Goal: Task Accomplishment & Management: Use online tool/utility

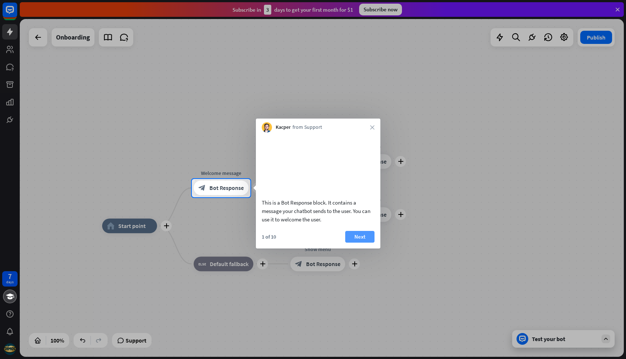
click at [349, 243] on button "Next" at bounding box center [359, 237] width 29 height 12
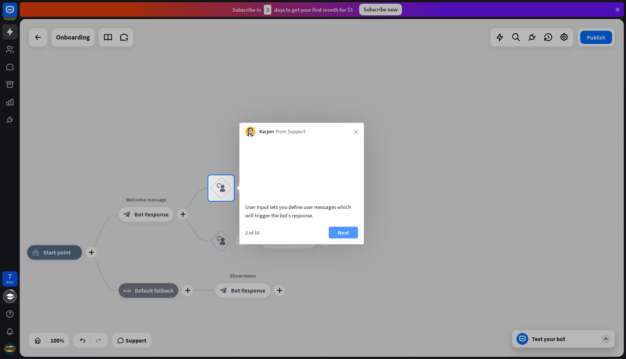
click at [344, 238] on button "Next" at bounding box center [343, 233] width 29 height 12
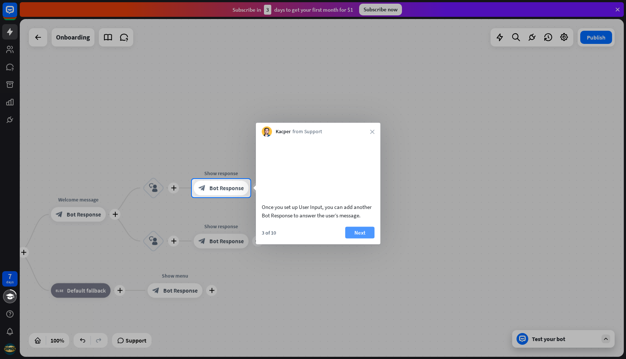
click at [359, 238] on button "Next" at bounding box center [359, 233] width 29 height 12
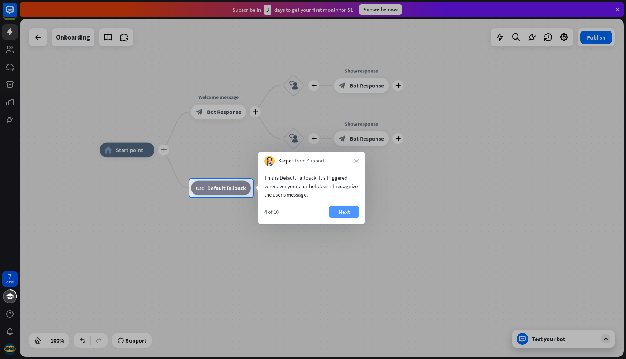
click at [347, 213] on button "Next" at bounding box center [343, 212] width 29 height 12
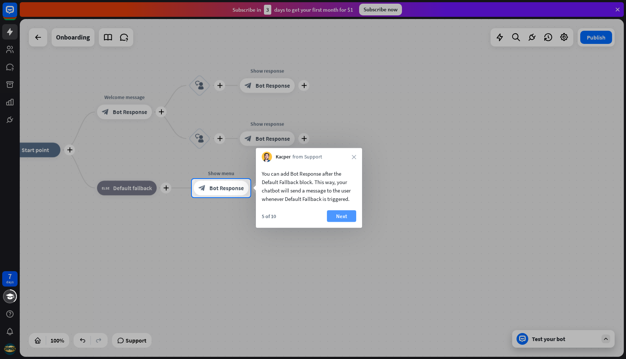
click at [344, 218] on button "Next" at bounding box center [341, 216] width 29 height 12
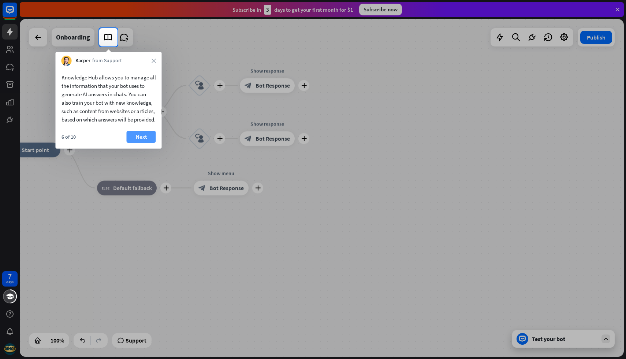
click at [142, 143] on button "Next" at bounding box center [141, 137] width 29 height 12
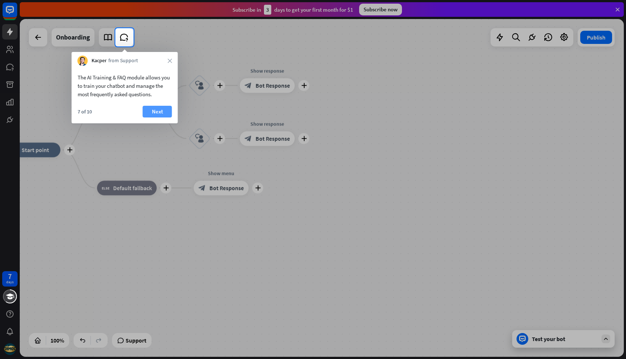
click at [163, 113] on button "Next" at bounding box center [157, 112] width 29 height 12
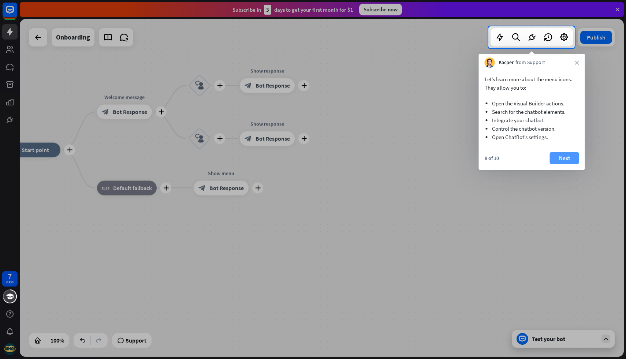
click at [568, 162] on button "Next" at bounding box center [564, 158] width 29 height 12
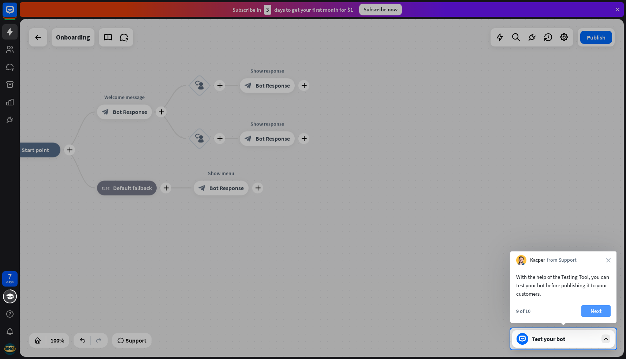
click at [592, 315] on button "Next" at bounding box center [595, 311] width 29 height 12
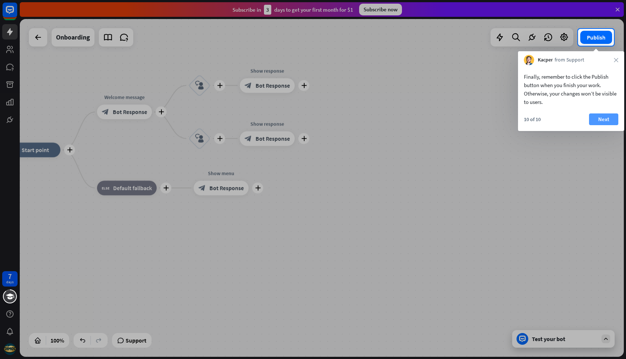
click at [610, 124] on button "Next" at bounding box center [603, 119] width 29 height 12
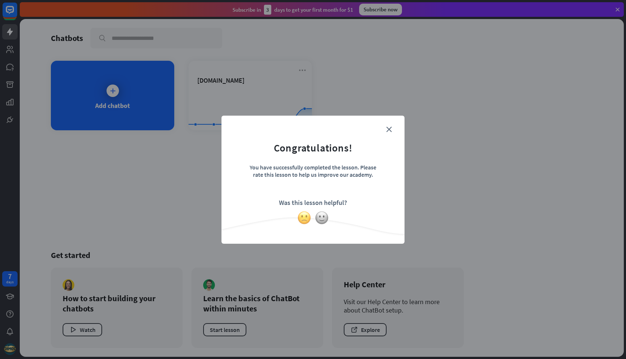
click at [304, 216] on img at bounding box center [304, 218] width 14 height 14
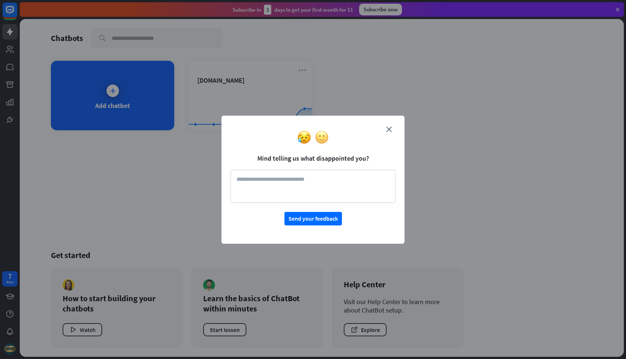
click at [325, 140] on img at bounding box center [322, 137] width 14 height 14
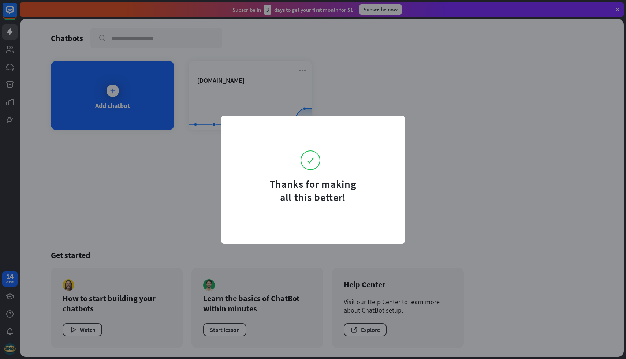
click at [395, 93] on div "Thanks for making all this better!" at bounding box center [313, 179] width 626 height 359
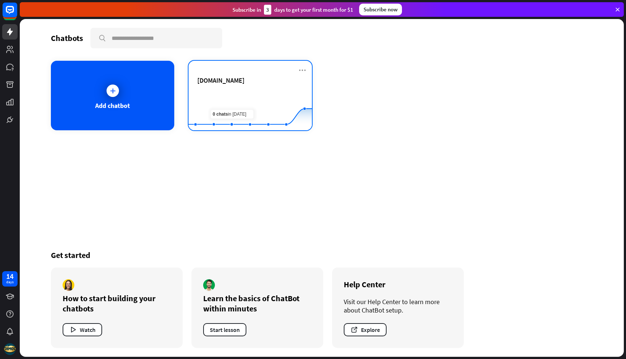
click at [228, 92] on rect at bounding box center [249, 112] width 123 height 46
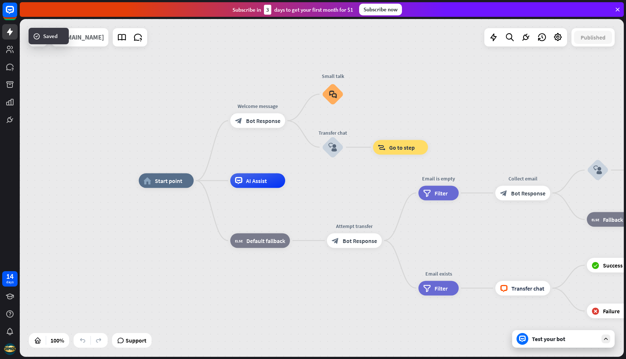
click at [104, 43] on div "[DOMAIN_NAME]" at bounding box center [80, 37] width 48 height 18
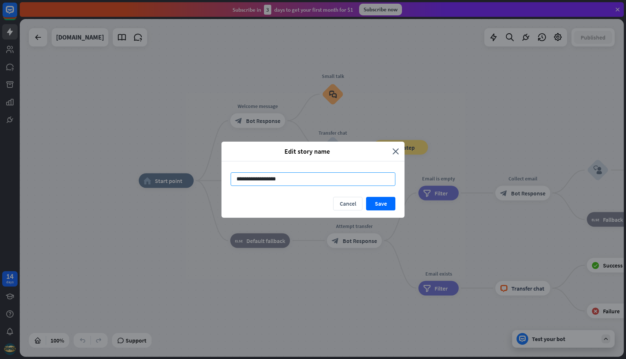
click at [297, 181] on input "**********" at bounding box center [313, 179] width 165 height 14
type input "***"
click at [375, 204] on button "Save" at bounding box center [380, 204] width 29 height 14
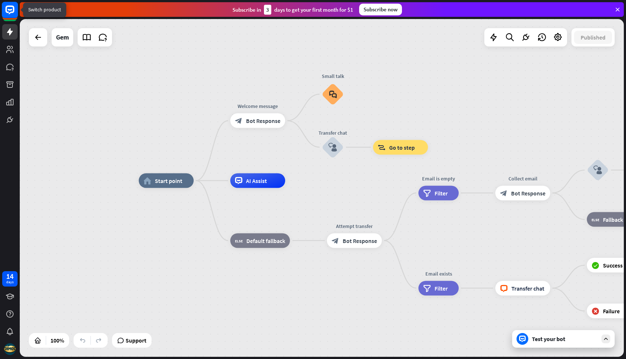
click at [12, 15] on rect at bounding box center [10, 10] width 16 height 16
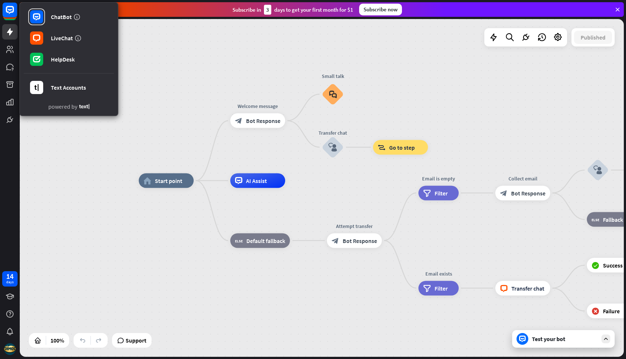
click at [161, 60] on div "home_2 Start point Welcome message block_bot_response Bot Response Small talk b…" at bounding box center [322, 188] width 604 height 338
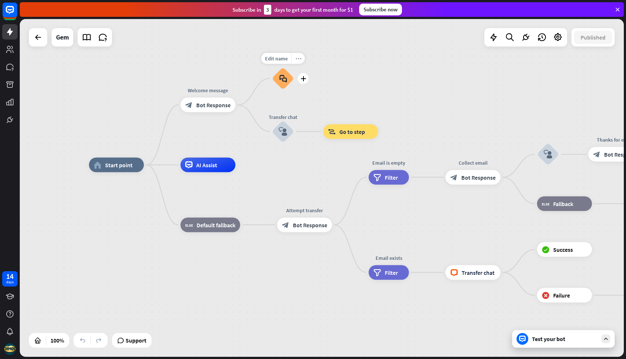
click at [295, 59] on icon "more_horiz" at bounding box center [298, 58] width 6 height 5
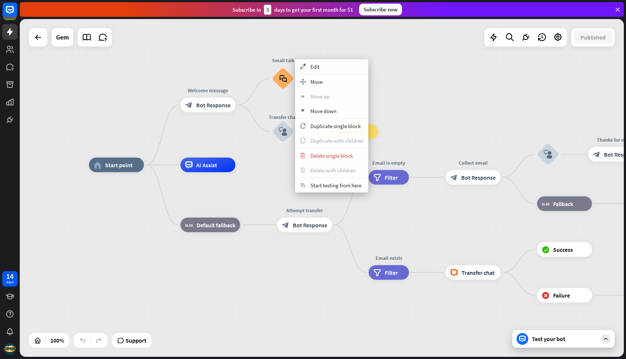
click at [287, 77] on div "block_faq" at bounding box center [283, 78] width 22 height 22
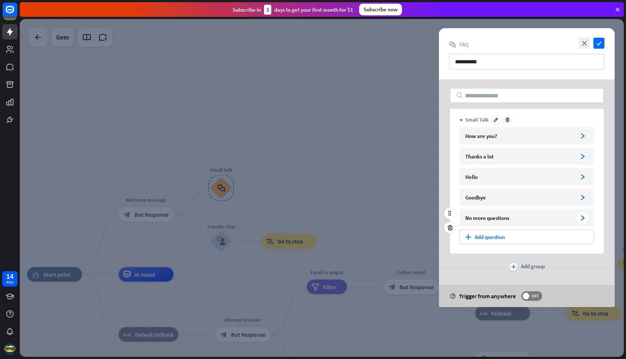
click at [572, 213] on div "No more questions arrowhead_right" at bounding box center [526, 218] width 135 height 18
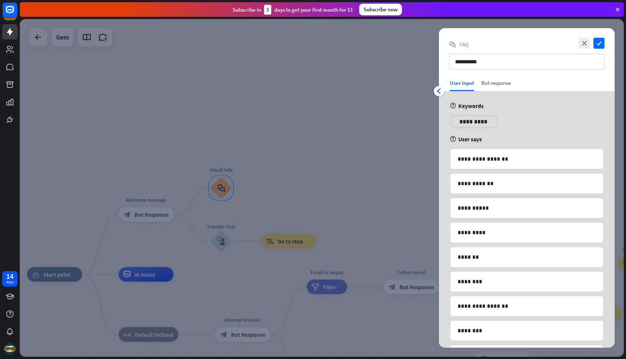
click at [494, 86] on div "Bot response" at bounding box center [495, 85] width 29 height 12
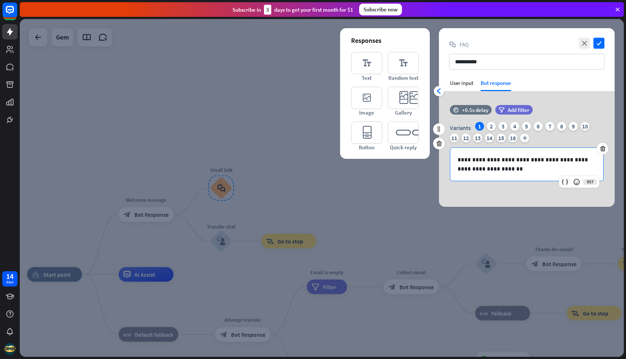
click at [492, 166] on p "**********" at bounding box center [526, 164] width 138 height 18
click at [490, 127] on div "2" at bounding box center [491, 126] width 9 height 9
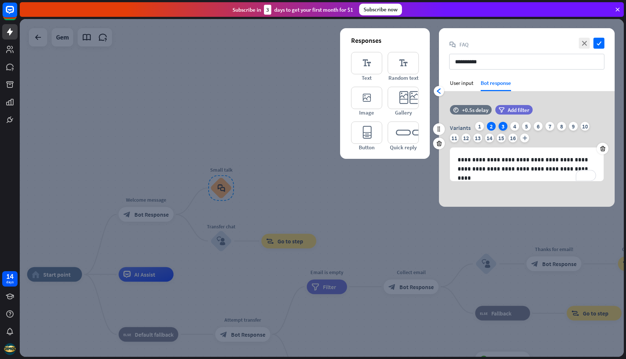
click at [503, 127] on div "3" at bounding box center [502, 126] width 9 height 9
click at [518, 129] on div "Variants 1 2 3 4 5 6 7 8 9 10 11 12 13 14 15 16 plus" at bounding box center [527, 133] width 154 height 23
click at [516, 126] on div "4" at bounding box center [514, 126] width 9 height 9
click at [528, 127] on div "5" at bounding box center [526, 126] width 9 height 9
click at [542, 127] on div "Variants 1 2 3 4 5 6 7 8 9 10 11 12 13 14 15 16 plus" at bounding box center [527, 133] width 154 height 23
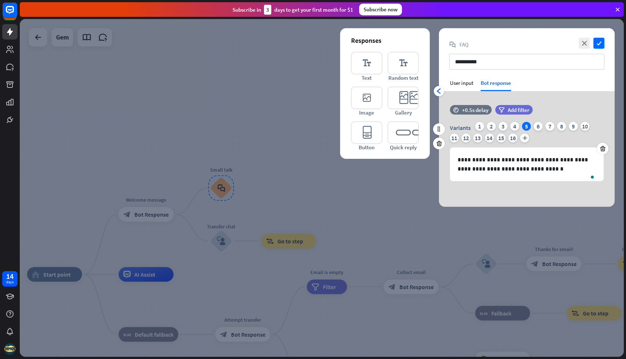
click at [531, 125] on div "Variants 1 2 3 4 5 6 7 8 9 10 11 12 13 14 15 16 plus" at bounding box center [527, 133] width 154 height 23
click at [536, 125] on div "6" at bounding box center [538, 126] width 9 height 9
click at [464, 140] on div "12" at bounding box center [465, 138] width 9 height 9
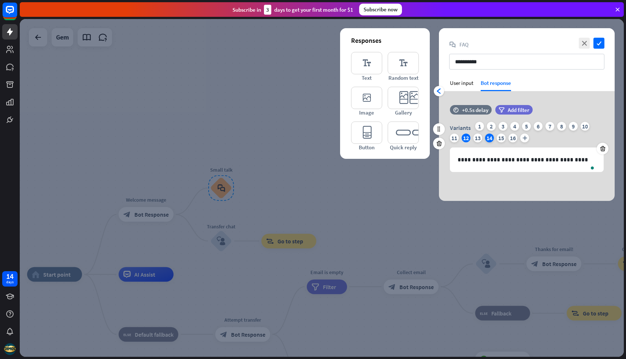
click at [485, 139] on div "14" at bounding box center [489, 138] width 9 height 9
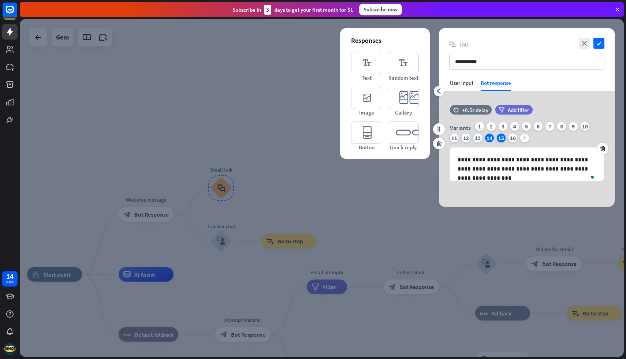
click at [501, 139] on div "15" at bounding box center [501, 138] width 9 height 9
click at [512, 138] on div "16" at bounding box center [512, 138] width 9 height 9
click at [448, 138] on div "**********" at bounding box center [527, 151] width 176 height 59
click at [451, 138] on div "11" at bounding box center [454, 138] width 9 height 9
click at [560, 124] on div "8" at bounding box center [561, 126] width 9 height 9
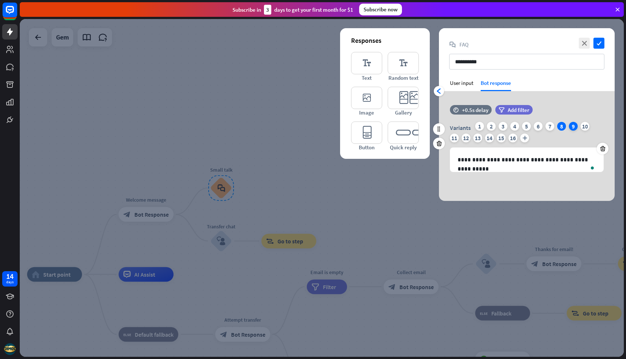
click at [571, 127] on div "9" at bounding box center [573, 126] width 9 height 9
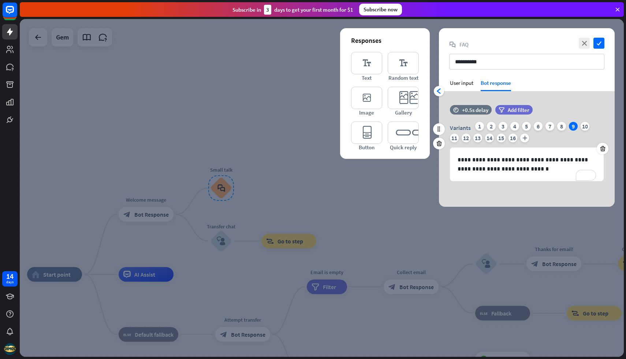
click at [544, 127] on div "Variants 1 2 3 4 5 6 7 8 9 10 11 12 13 14 15 16 plus" at bounding box center [527, 133] width 154 height 23
click at [536, 127] on div "6" at bounding box center [538, 126] width 9 height 9
click at [581, 44] on icon "close" at bounding box center [584, 43] width 11 height 11
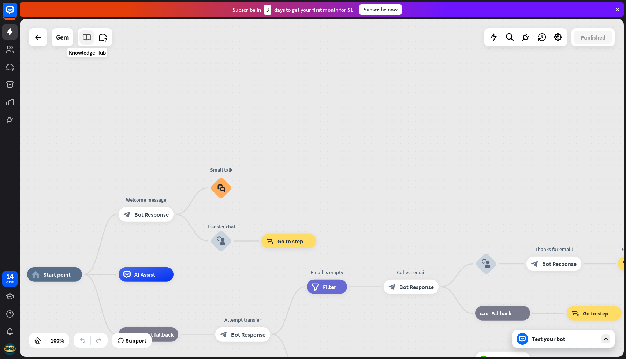
click at [88, 35] on icon at bounding box center [87, 38] width 10 height 10
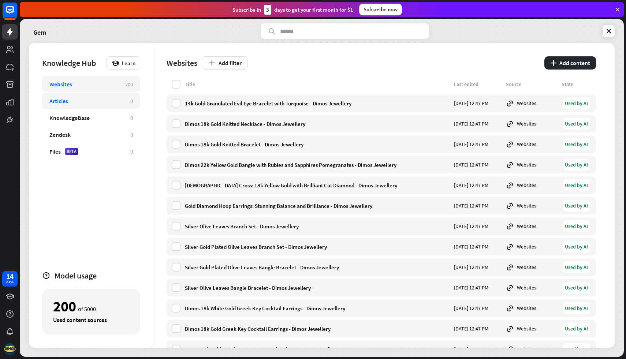
click at [116, 104] on div "Articles" at bounding box center [86, 100] width 74 height 7
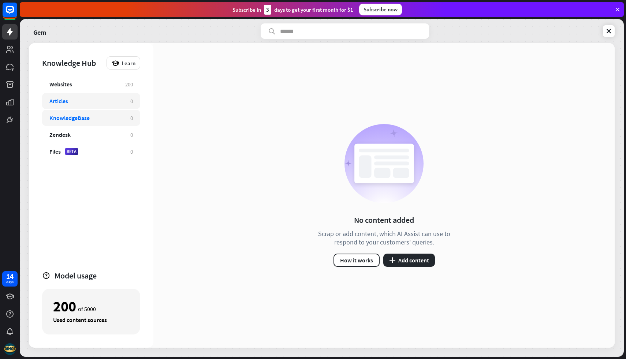
click at [116, 117] on div "KnowledgeBase" at bounding box center [86, 117] width 74 height 7
click at [106, 134] on div "Zendesk" at bounding box center [86, 134] width 74 height 7
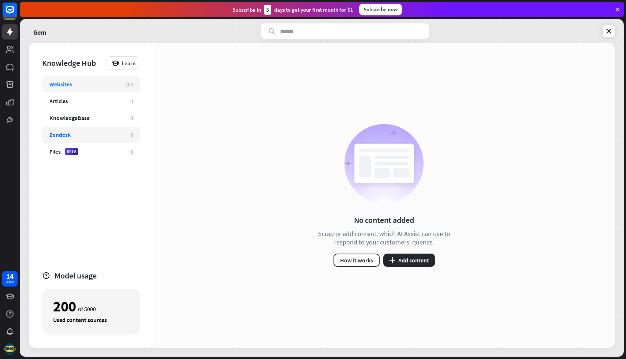
click at [109, 86] on div "Websites" at bounding box center [83, 84] width 68 height 7
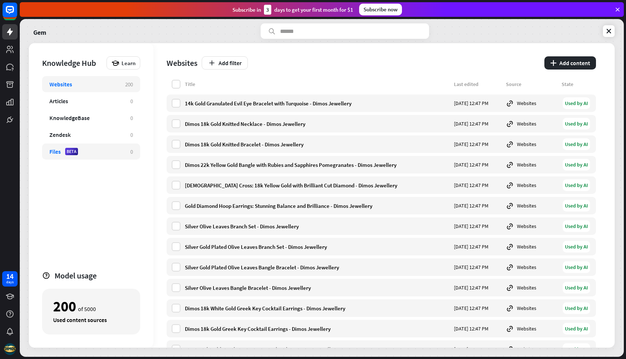
click at [104, 150] on div "Files BETA" at bounding box center [86, 151] width 74 height 7
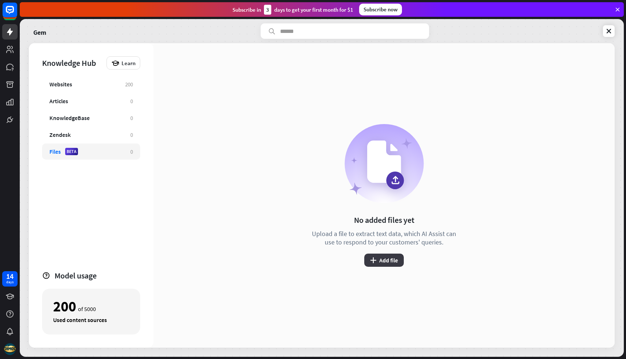
click at [376, 261] on button "plus Add file" at bounding box center [384, 260] width 40 height 13
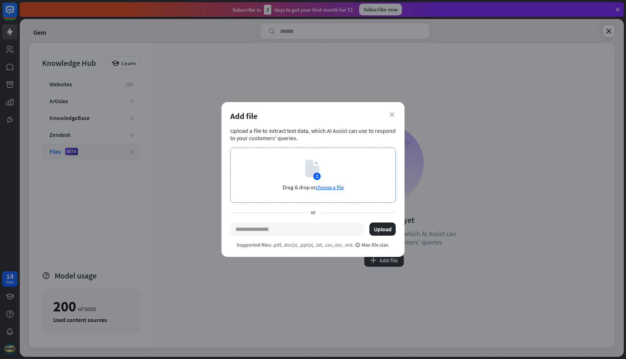
click at [310, 176] on icon at bounding box center [312, 169] width 14 height 18
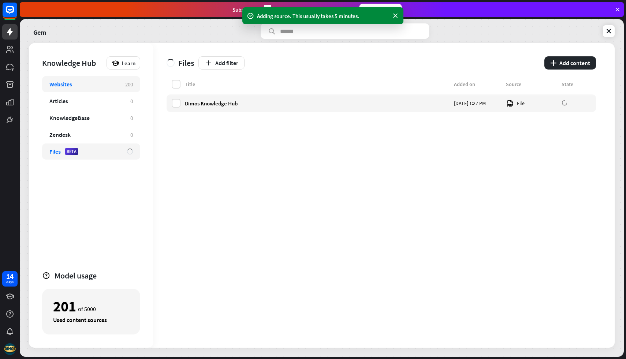
click at [105, 87] on div "Websites" at bounding box center [83, 84] width 68 height 7
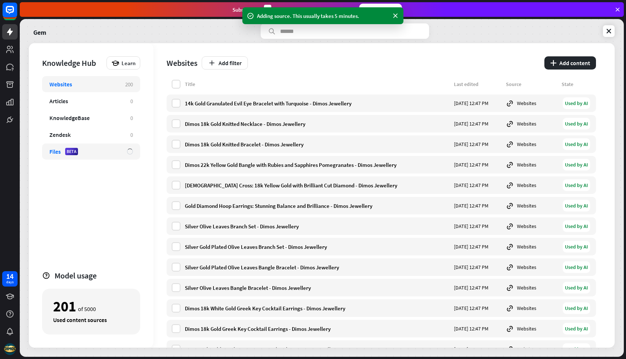
click at [107, 146] on div "Files BETA" at bounding box center [91, 151] width 98 height 16
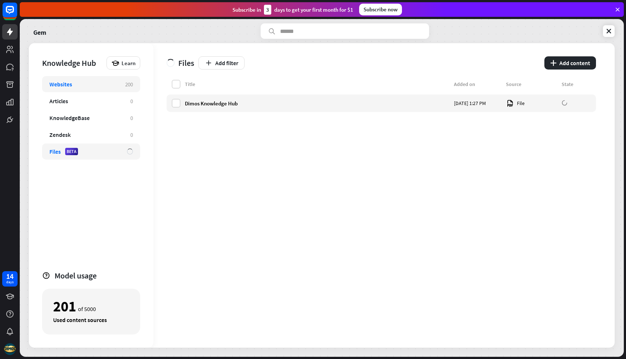
click at [61, 80] on div "Websites 200" at bounding box center [91, 84] width 98 height 16
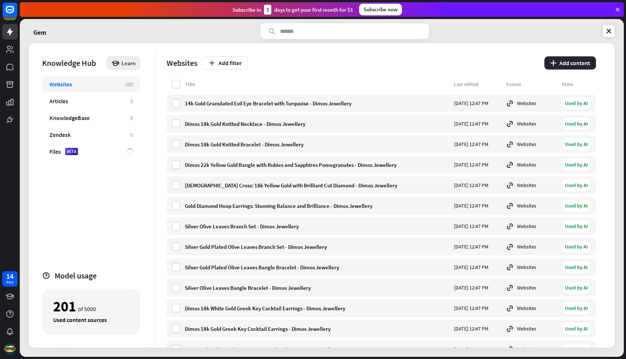
click at [121, 64] on div "Learn" at bounding box center [123, 62] width 34 height 13
click at [156, 44] on div "Websites Add filter plus Add content Title Last edited Source State 14k Gold Gr…" at bounding box center [383, 195] width 461 height 304
click at [89, 155] on div "Files BETA 1" at bounding box center [91, 151] width 98 height 16
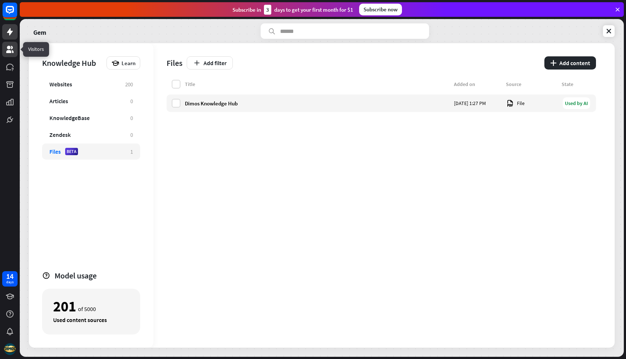
click at [8, 53] on icon at bounding box center [9, 49] width 9 height 9
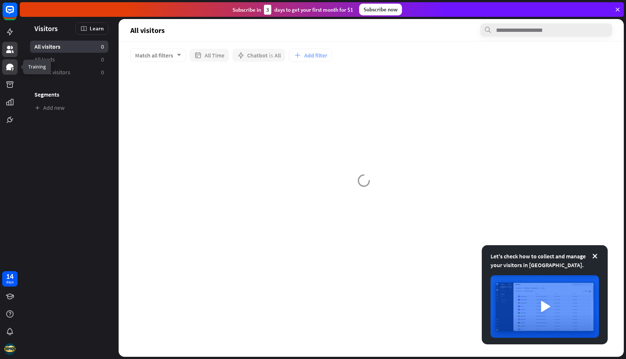
click at [14, 67] on icon at bounding box center [9, 67] width 9 height 9
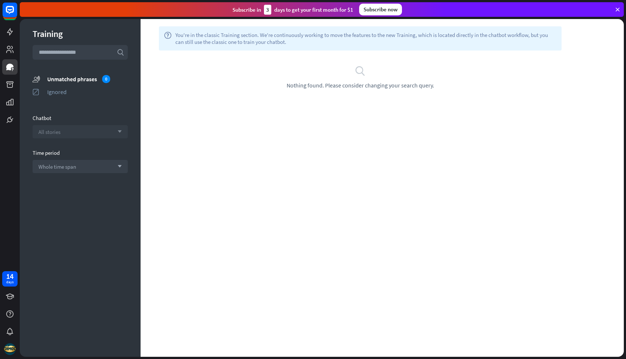
click at [83, 129] on div "All stories arrow_down" at bounding box center [80, 131] width 95 height 13
click at [83, 129] on input "search" at bounding box center [74, 132] width 72 height 12
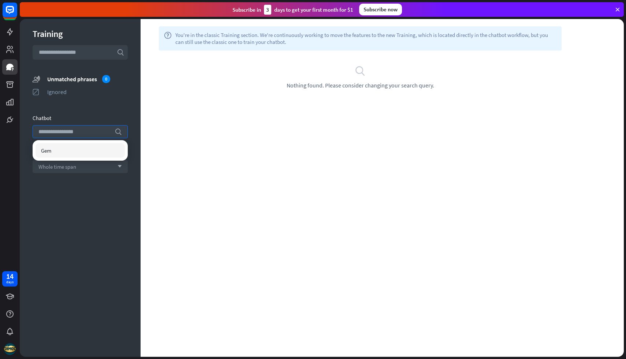
click at [85, 154] on div "Gem" at bounding box center [79, 150] width 89 height 15
click at [100, 187] on div "Training search unmatched_phrases Unmatched phrases 0 ignored Ignored Chatbot s…" at bounding box center [80, 188] width 121 height 338
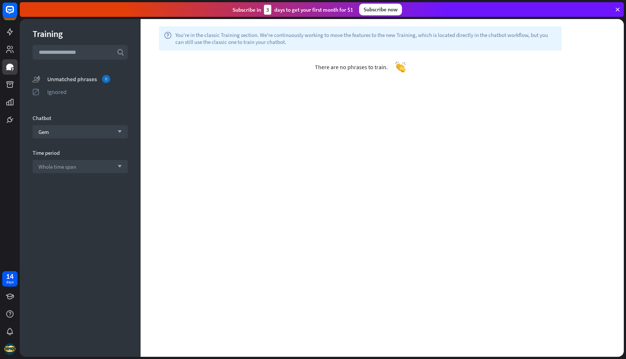
click at [85, 75] on div "Unmatched phrases 0" at bounding box center [87, 79] width 81 height 8
click at [310, 75] on div "There are no phrases to train." at bounding box center [360, 66] width 439 height 33
click at [67, 129] on div "Gem arrow_down" at bounding box center [80, 131] width 95 height 13
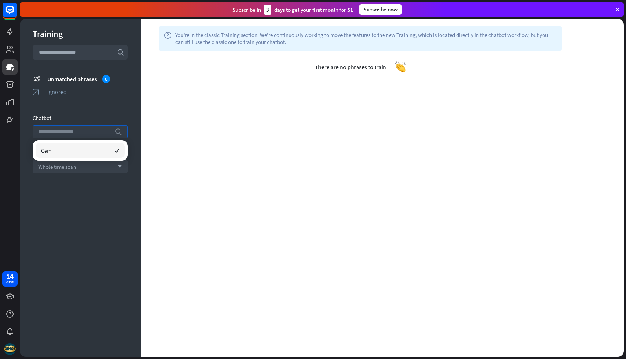
click at [68, 132] on input "search" at bounding box center [74, 132] width 72 height 12
click at [70, 177] on div "Training search unmatched_phrases Unmatched phrases 0 ignored Ignored Chatbot s…" at bounding box center [80, 188] width 121 height 338
click at [70, 168] on span "Whole time span" at bounding box center [57, 166] width 38 height 7
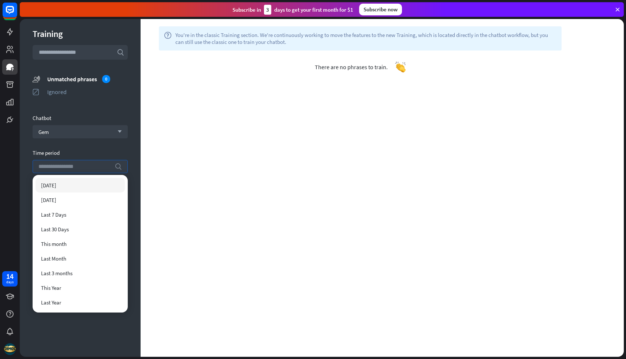
click at [70, 183] on div "[DATE]" at bounding box center [79, 185] width 89 height 15
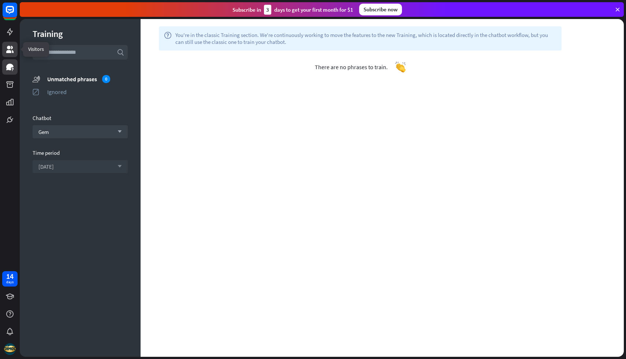
click at [9, 55] on link at bounding box center [9, 49] width 15 height 15
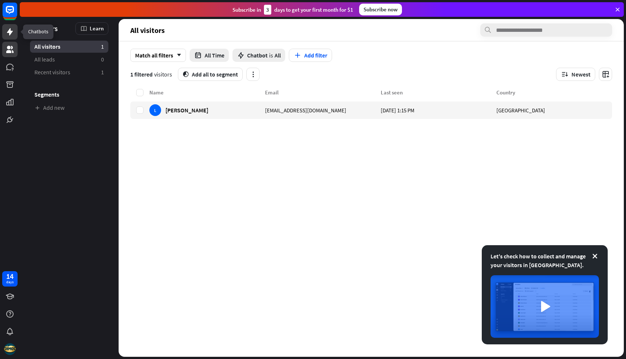
click at [11, 34] on icon at bounding box center [9, 31] width 9 height 9
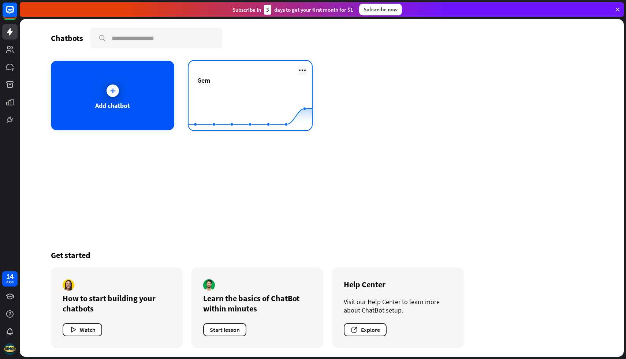
click at [303, 68] on icon at bounding box center [302, 70] width 9 height 9
click at [265, 89] on rect at bounding box center [249, 112] width 123 height 46
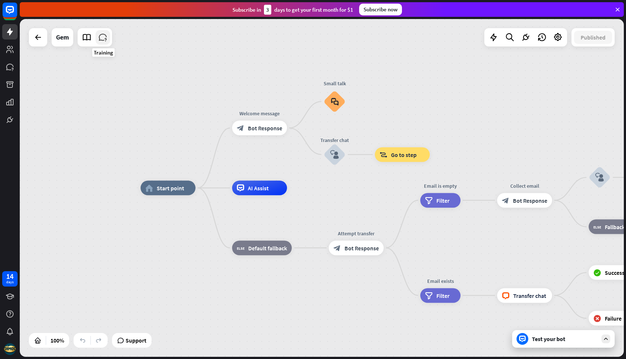
click at [107, 41] on icon at bounding box center [103, 38] width 10 height 10
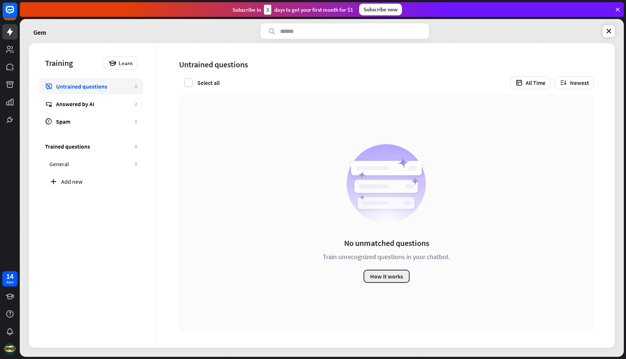
click at [383, 278] on button "How it works" at bounding box center [386, 276] width 46 height 13
click at [74, 47] on div "close" at bounding box center [313, 179] width 626 height 359
click at [6, 46] on icon at bounding box center [9, 49] width 9 height 9
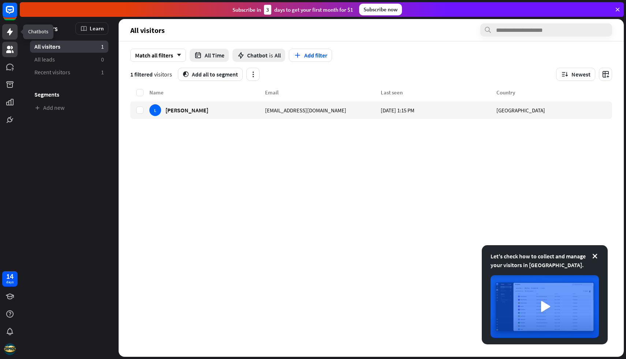
click at [8, 34] on icon at bounding box center [9, 31] width 9 height 9
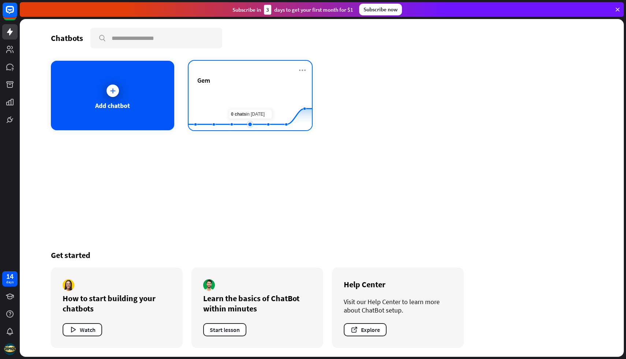
click at [258, 119] on rect at bounding box center [249, 112] width 123 height 46
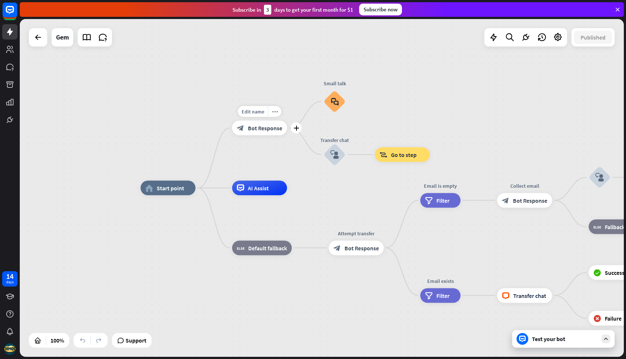
click at [258, 131] on span "Bot Response" at bounding box center [265, 127] width 34 height 7
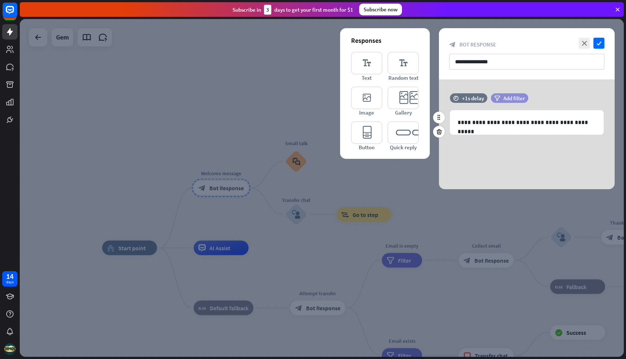
click at [501, 95] on div "filter Add filter" at bounding box center [509, 98] width 37 height 10
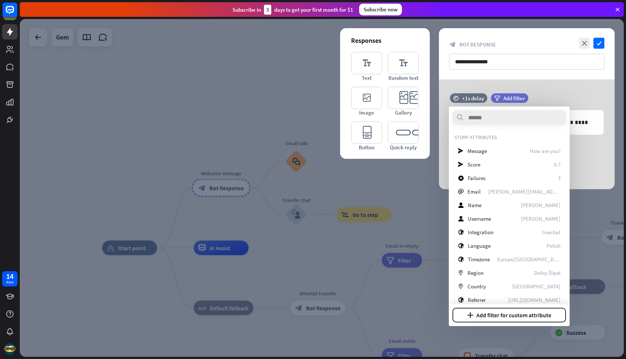
click at [499, 78] on div "**********" at bounding box center [527, 53] width 176 height 51
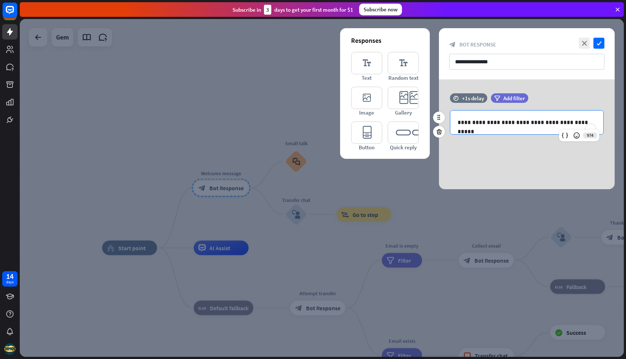
click at [484, 129] on div "**********" at bounding box center [526, 123] width 153 height 24
click at [468, 74] on div "**********" at bounding box center [527, 53] width 176 height 51
click at [160, 154] on div at bounding box center [322, 188] width 604 height 338
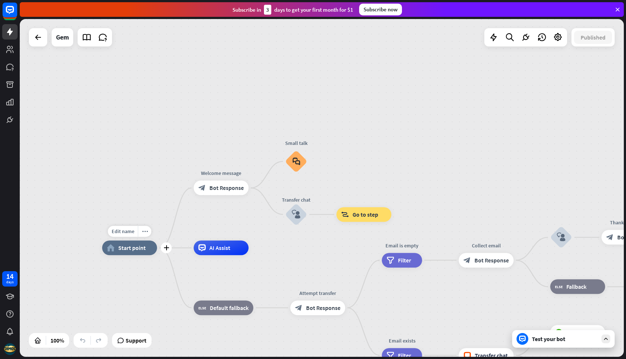
click at [138, 247] on span "Start point" at bounding box center [131, 247] width 27 height 7
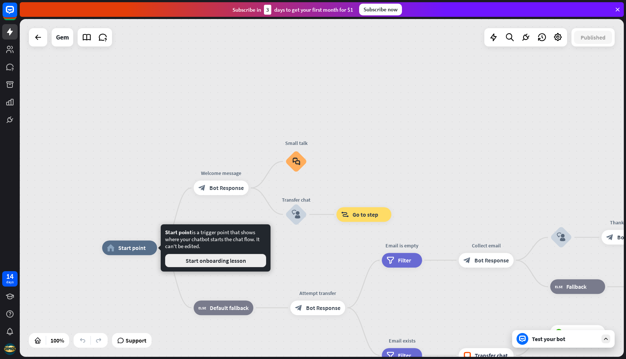
click at [171, 259] on button "Start onboarding lesson" at bounding box center [215, 260] width 101 height 13
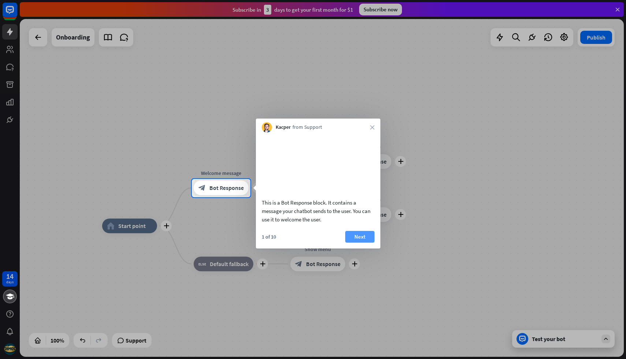
click at [352, 243] on button "Next" at bounding box center [359, 237] width 29 height 12
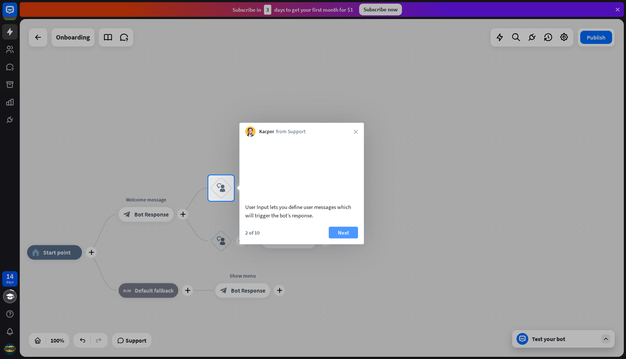
click at [345, 238] on button "Next" at bounding box center [343, 233] width 29 height 12
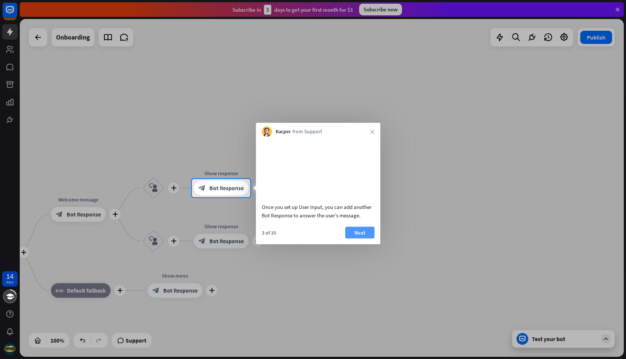
click at [361, 238] on button "Next" at bounding box center [359, 233] width 29 height 12
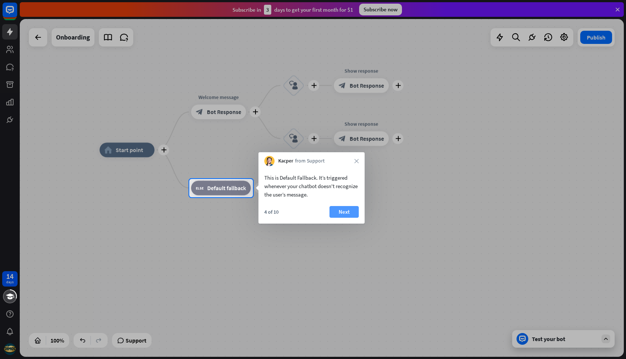
click at [343, 211] on button "Next" at bounding box center [343, 212] width 29 height 12
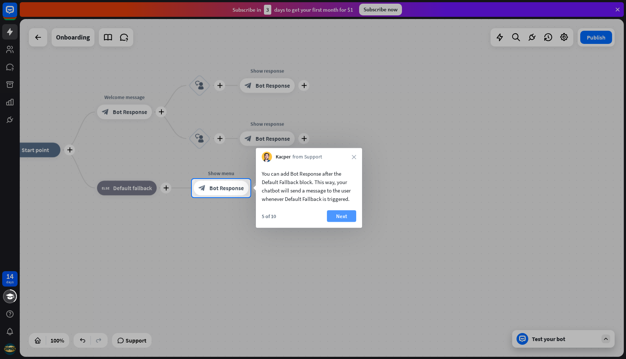
click at [342, 217] on button "Next" at bounding box center [341, 216] width 29 height 12
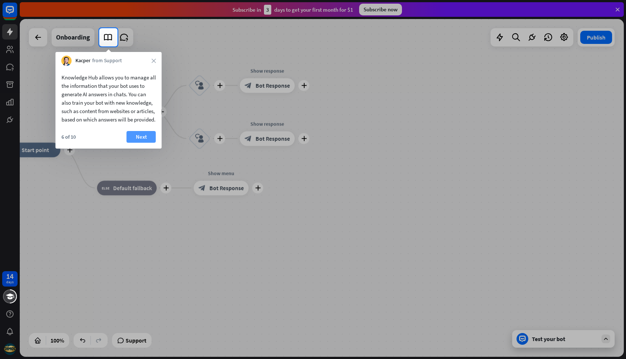
click at [140, 143] on button "Next" at bounding box center [141, 137] width 29 height 12
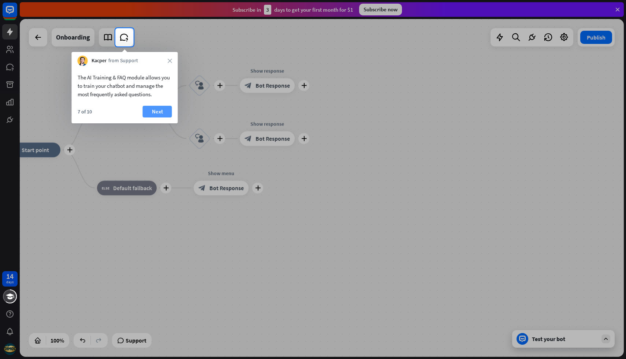
click at [161, 110] on button "Next" at bounding box center [157, 112] width 29 height 12
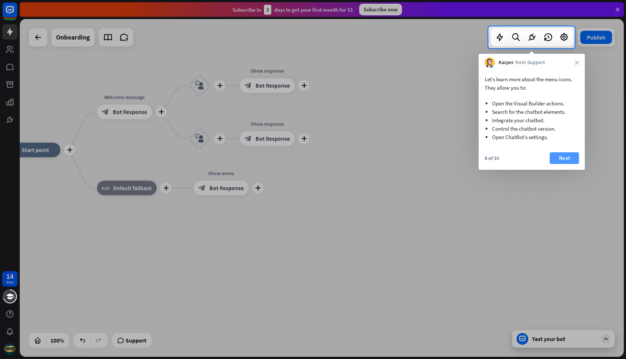
click at [558, 155] on button "Next" at bounding box center [564, 158] width 29 height 12
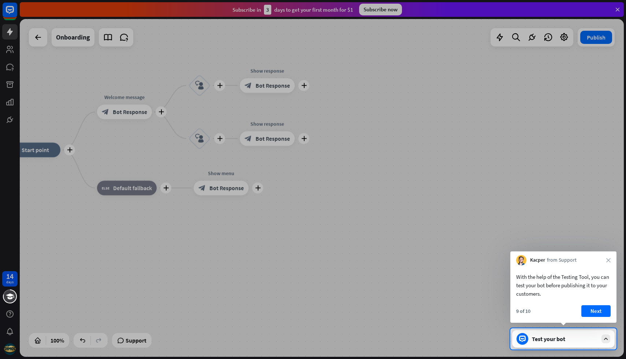
click at [610, 263] on div "Kacper from Support close" at bounding box center [563, 258] width 106 height 14
click at [609, 263] on div "Kacper from Support close" at bounding box center [563, 258] width 106 height 14
click at [597, 294] on div "With the help of the Testing Tool, you can test your bot before publishing it t…" at bounding box center [563, 285] width 94 height 25
click at [597, 306] on button "Next" at bounding box center [595, 311] width 29 height 12
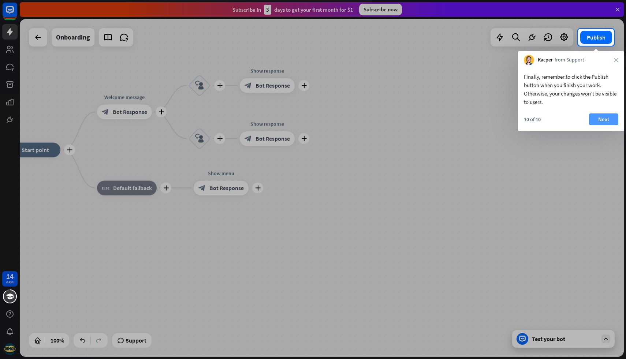
click at [600, 119] on button "Next" at bounding box center [603, 119] width 29 height 12
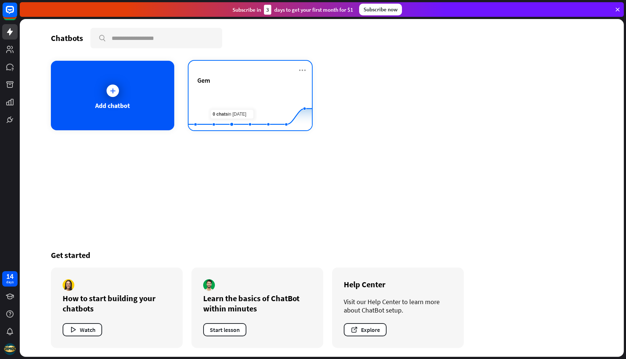
click at [251, 91] on rect at bounding box center [249, 112] width 123 height 46
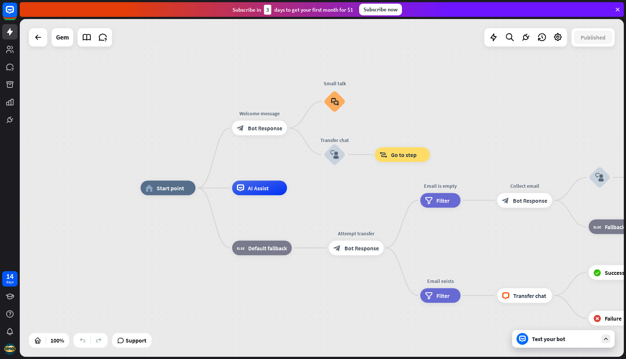
click at [544, 345] on div "Test your bot" at bounding box center [563, 339] width 102 height 18
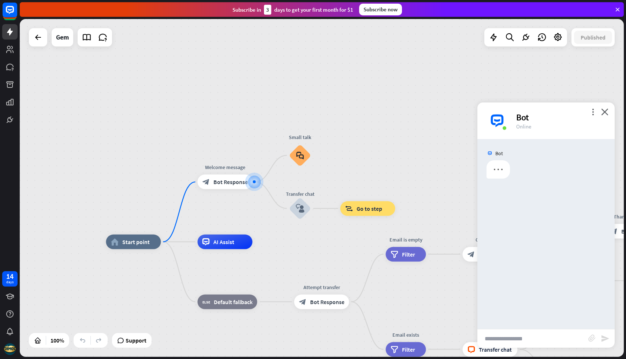
click at [529, 337] on input "text" at bounding box center [532, 338] width 111 height 18
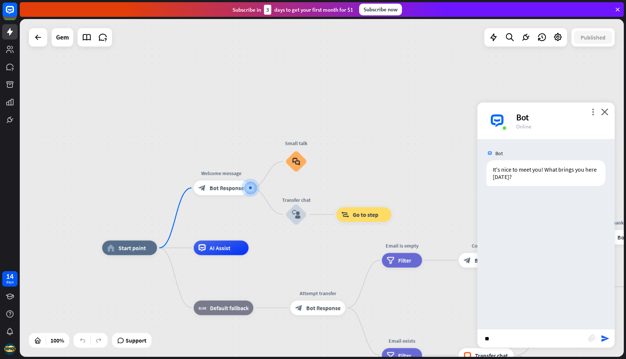
type input "*"
click at [236, 183] on div "block_bot_response Bot Response" at bounding box center [221, 188] width 55 height 15
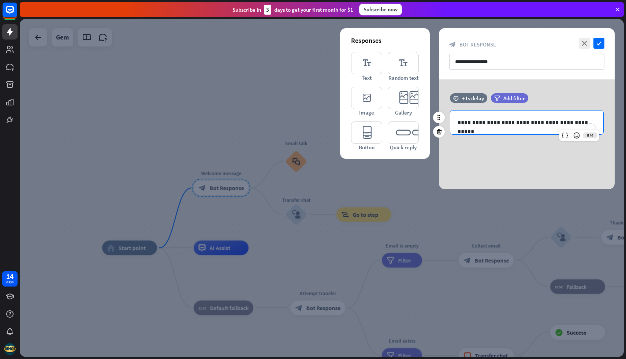
click at [497, 123] on p "**********" at bounding box center [526, 122] width 138 height 9
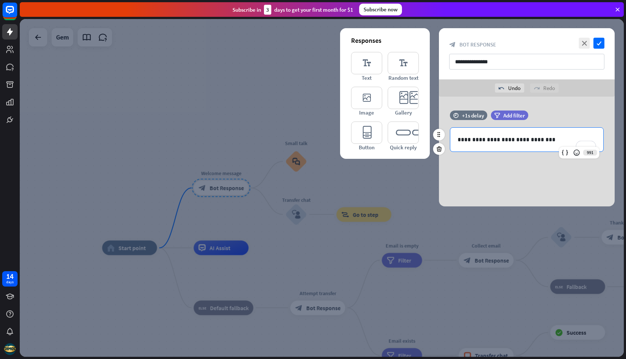
click at [506, 139] on p "**********" at bounding box center [526, 139] width 138 height 9
click at [555, 141] on p "**********" at bounding box center [526, 139] width 138 height 9
click at [503, 141] on p "**********" at bounding box center [526, 139] width 138 height 9
click at [488, 140] on p "**********" at bounding box center [526, 139] width 138 height 9
click at [351, 203] on div at bounding box center [322, 188] width 604 height 338
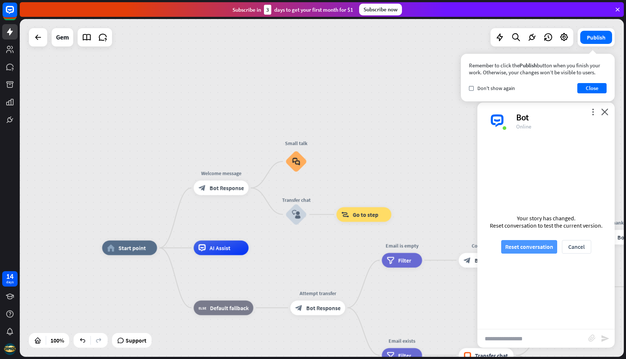
click at [547, 249] on button "Reset conversation" at bounding box center [529, 247] width 56 height 14
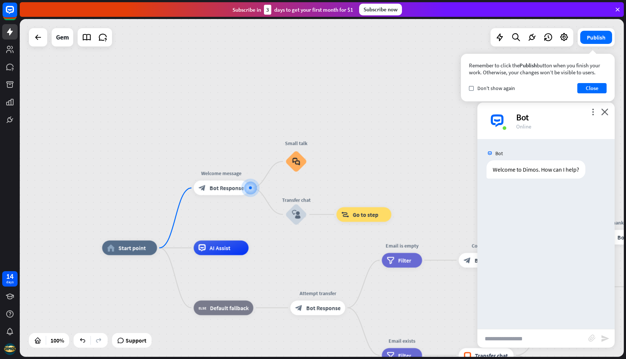
click at [506, 341] on input "text" at bounding box center [532, 338] width 111 height 18
type input "*"
type input "**********"
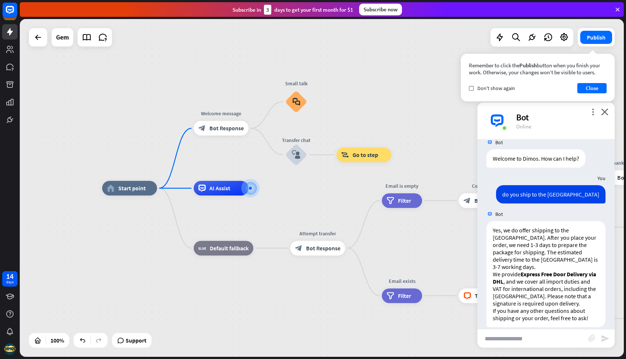
scroll to position [13, 0]
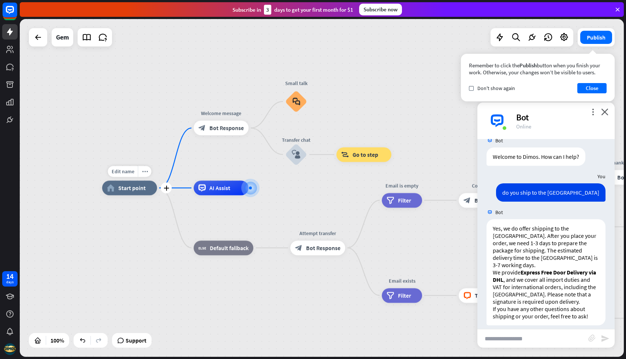
click at [165, 186] on icon "plus" at bounding box center [166, 188] width 5 height 5
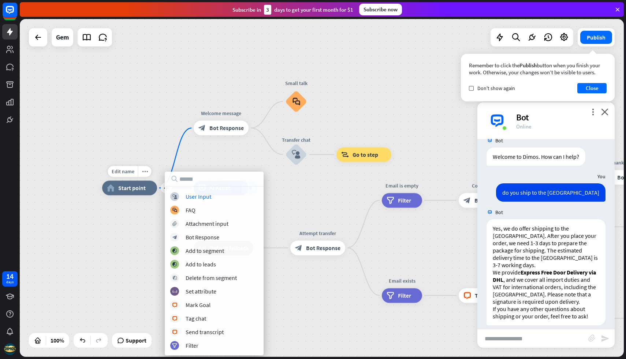
click at [136, 190] on span "Start point" at bounding box center [131, 187] width 27 height 7
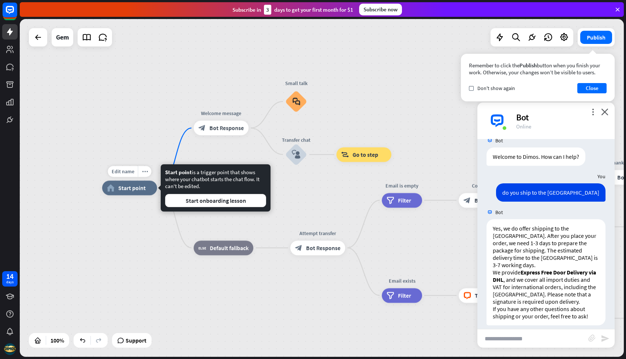
click at [138, 186] on span "Start point" at bounding box center [131, 187] width 27 height 7
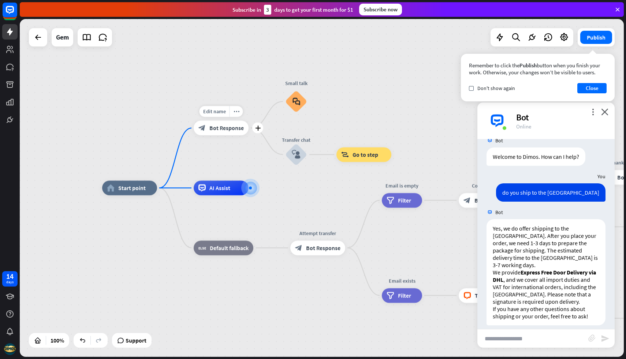
click at [218, 132] on div "block_bot_response Bot Response" at bounding box center [221, 128] width 55 height 15
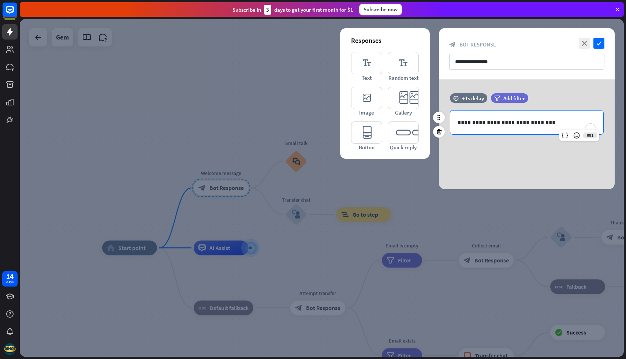
click at [503, 120] on p "**********" at bounding box center [526, 122] width 138 height 9
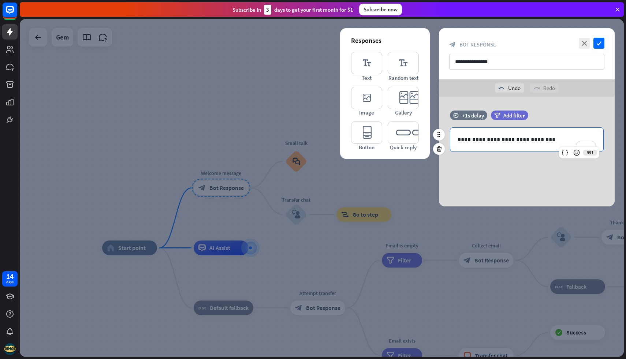
click at [543, 140] on p "**********" at bounding box center [526, 139] width 138 height 9
click at [542, 142] on p "**********" at bounding box center [526, 139] width 138 height 9
click at [545, 166] on div "**********" at bounding box center [527, 152] width 176 height 110
click at [601, 45] on icon "check" at bounding box center [598, 43] width 11 height 11
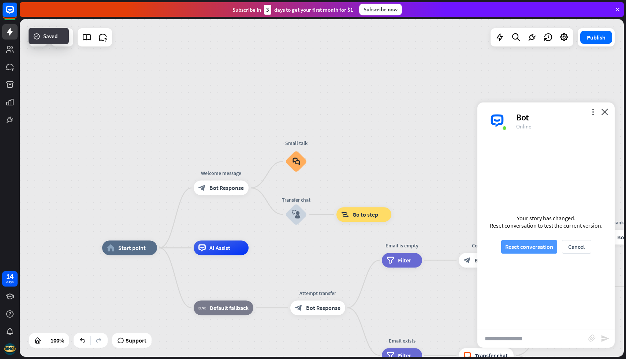
click at [536, 247] on button "Reset conversation" at bounding box center [529, 247] width 56 height 14
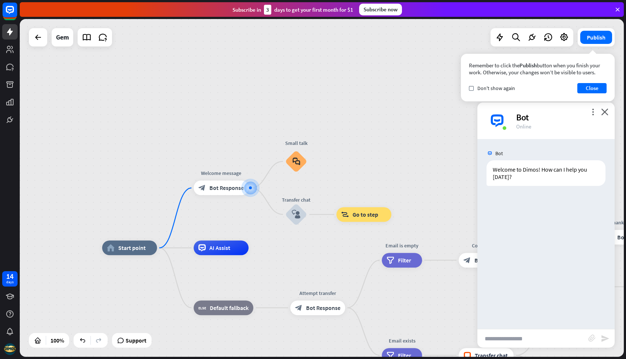
click at [503, 344] on input "text" at bounding box center [532, 338] width 111 height 18
type input "**********"
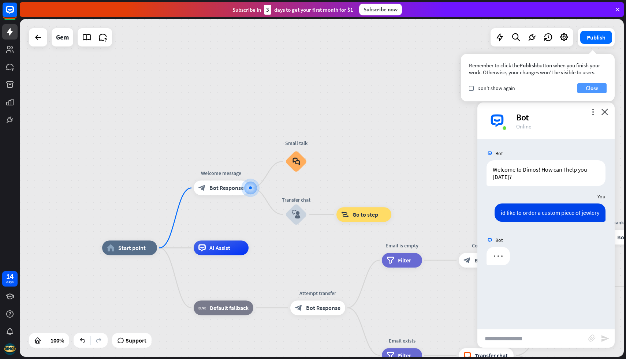
click at [591, 86] on button "Close" at bounding box center [591, 88] width 29 height 10
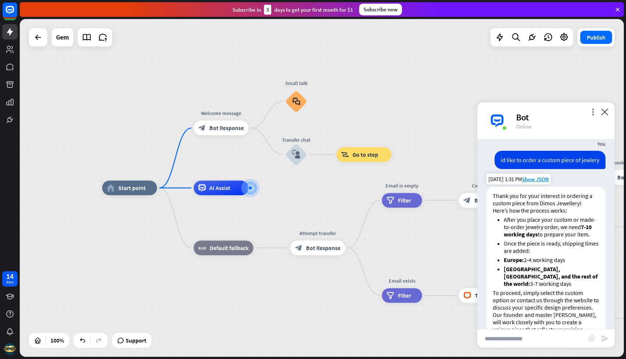
scroll to position [53, 0]
click at [292, 157] on icon "block_user_input" at bounding box center [296, 154] width 9 height 9
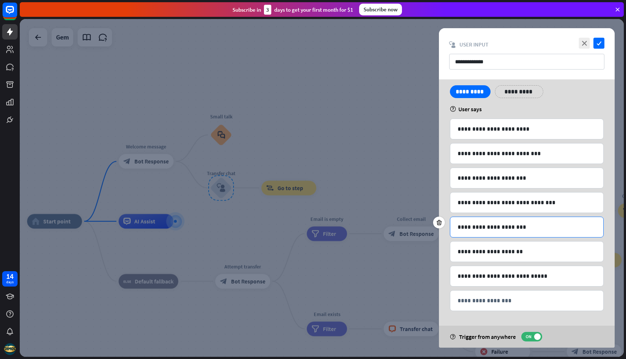
scroll to position [15, 0]
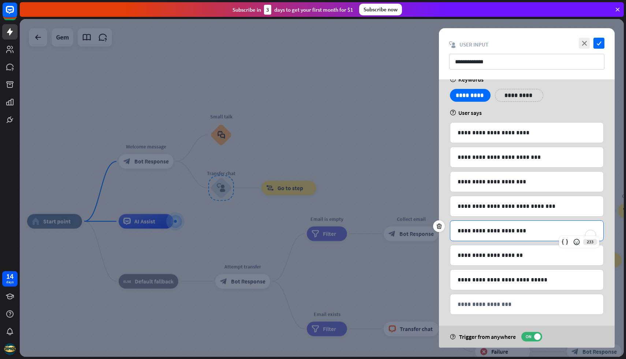
click at [520, 233] on p "**********" at bounding box center [526, 230] width 138 height 9
click at [513, 230] on p "**********" at bounding box center [526, 230] width 138 height 9
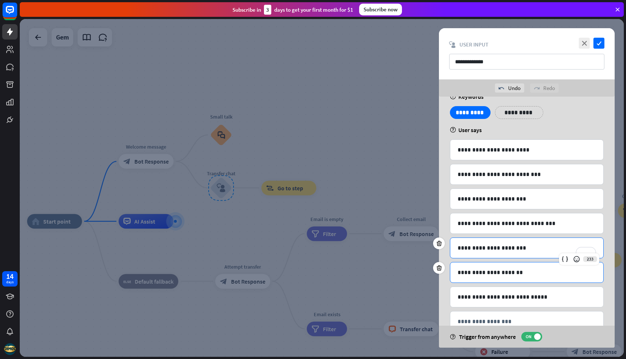
click at [511, 270] on p "**********" at bounding box center [526, 272] width 138 height 9
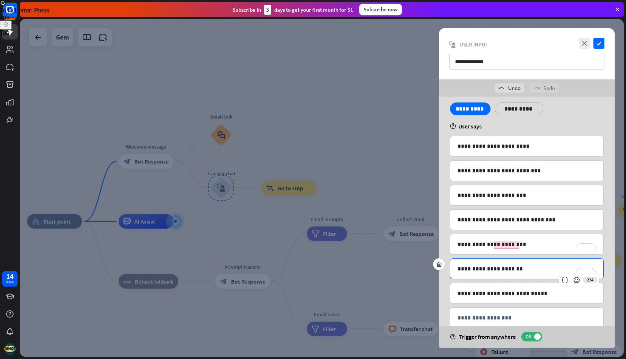
scroll to position [0, 0]
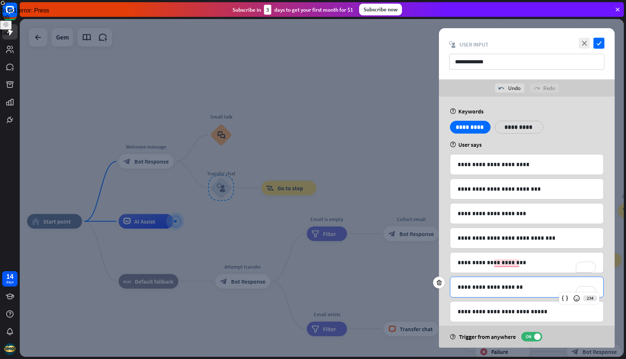
click at [508, 126] on p "**********" at bounding box center [518, 127] width 37 height 9
click at [547, 138] on div "**********" at bounding box center [527, 130] width 158 height 18
click at [561, 126] on p "**********" at bounding box center [573, 127] width 37 height 9
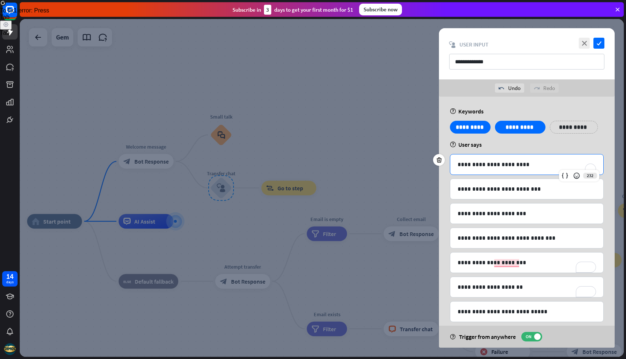
click at [520, 156] on div "**********" at bounding box center [527, 240] width 176 height 287
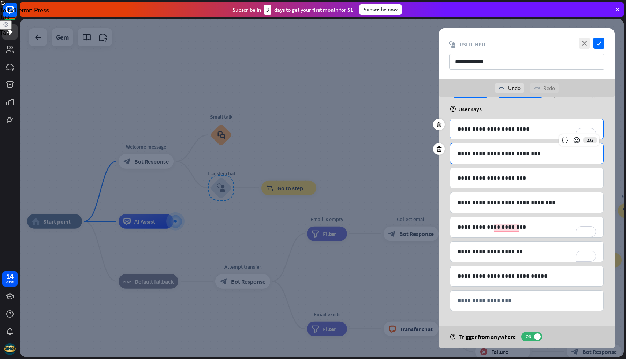
scroll to position [35, 0]
click at [521, 253] on p "**********" at bounding box center [526, 251] width 138 height 9
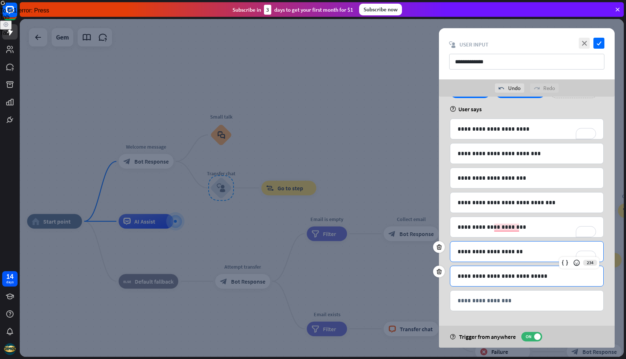
click at [525, 281] on div "**********" at bounding box center [526, 276] width 153 height 20
click at [520, 299] on p "**********" at bounding box center [526, 300] width 138 height 9
